Goal: Find contact information: Find contact information

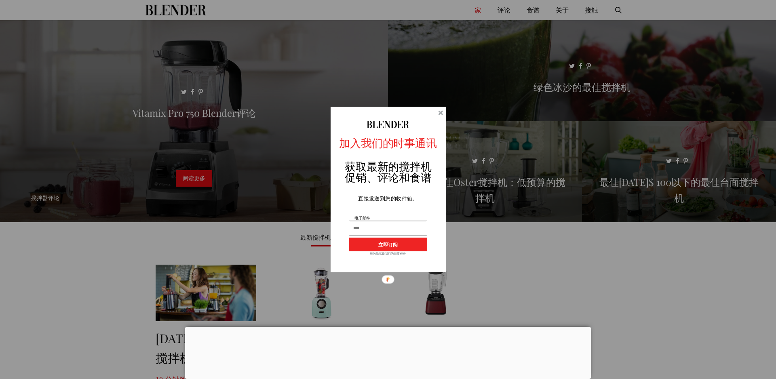
click at [441, 111] on div at bounding box center [440, 112] width 5 height 5
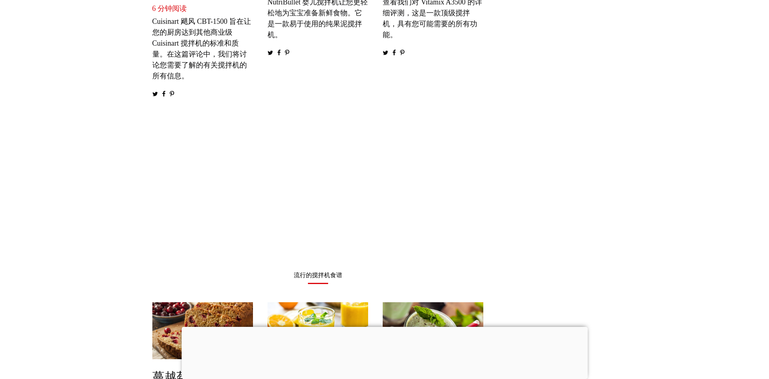
scroll to position [570, 0]
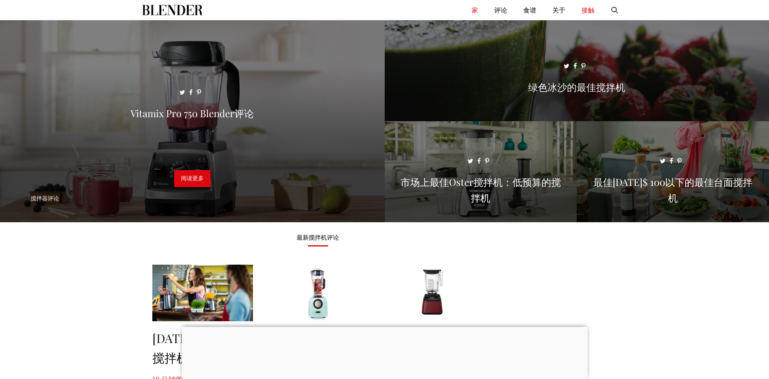
click at [593, 11] on font "接触" at bounding box center [587, 10] width 13 height 8
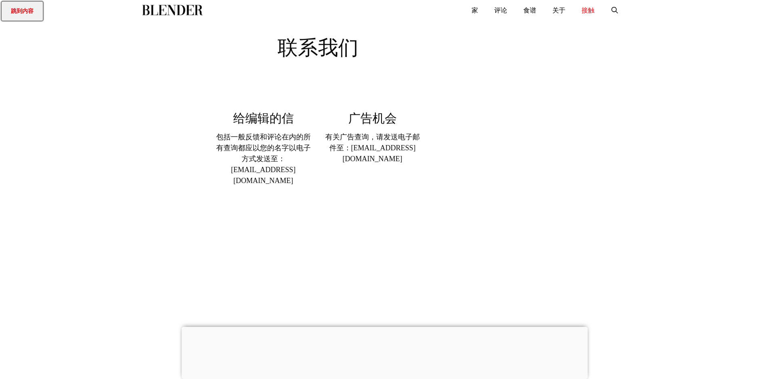
click at [11, 8] on font "跳到内容" at bounding box center [22, 11] width 23 height 6
